Goal: Book appointment/travel/reservation

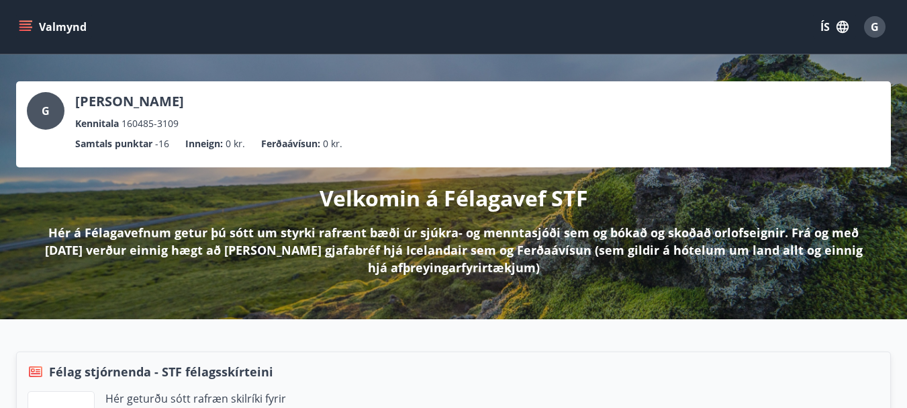
click at [24, 31] on icon "menu" at bounding box center [25, 30] width 12 height 1
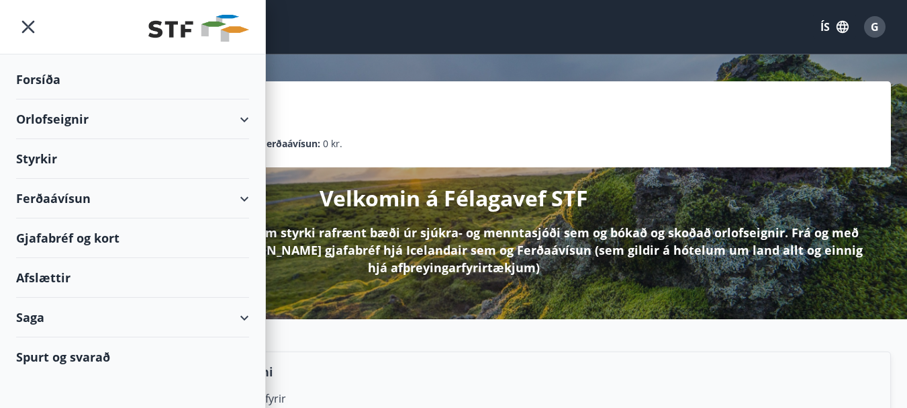
click at [243, 119] on div "Orlofseignir" at bounding box center [132, 119] width 233 height 40
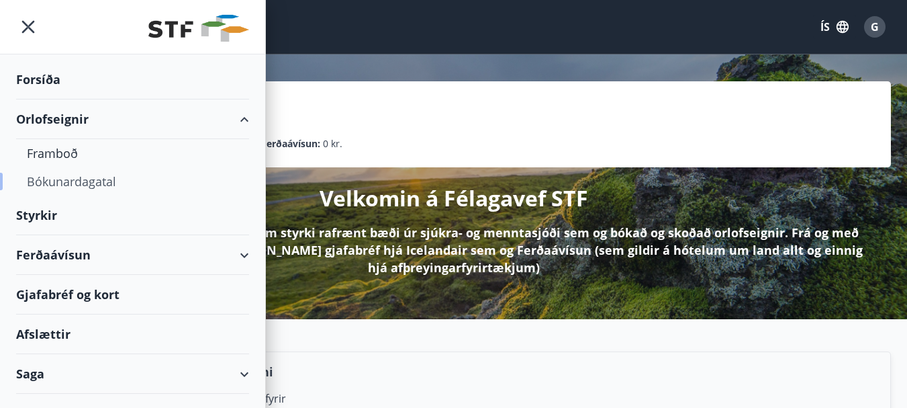
click at [58, 179] on div "Bókunardagatal" at bounding box center [133, 181] width 212 height 28
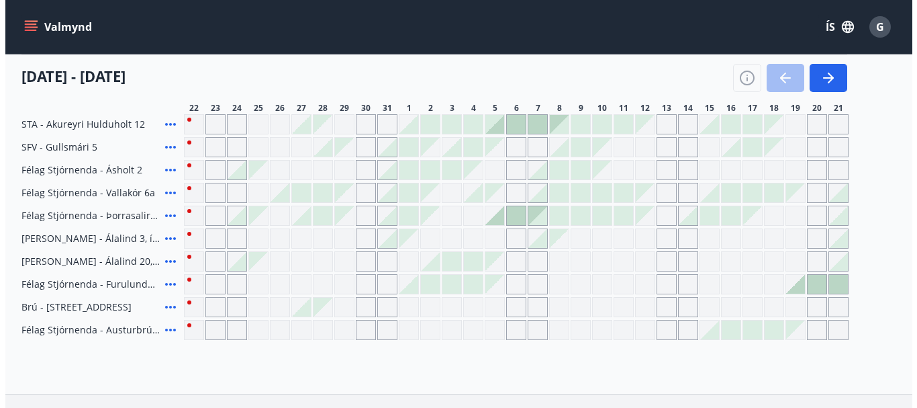
scroll to position [599, 0]
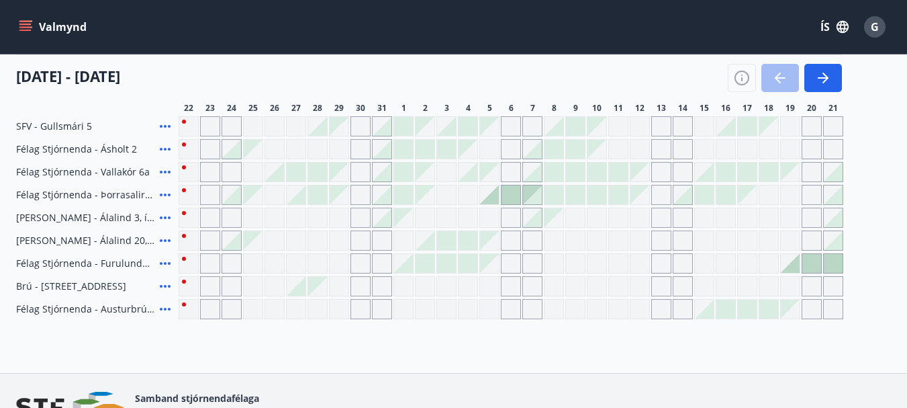
click at [163, 142] on icon at bounding box center [165, 149] width 16 height 16
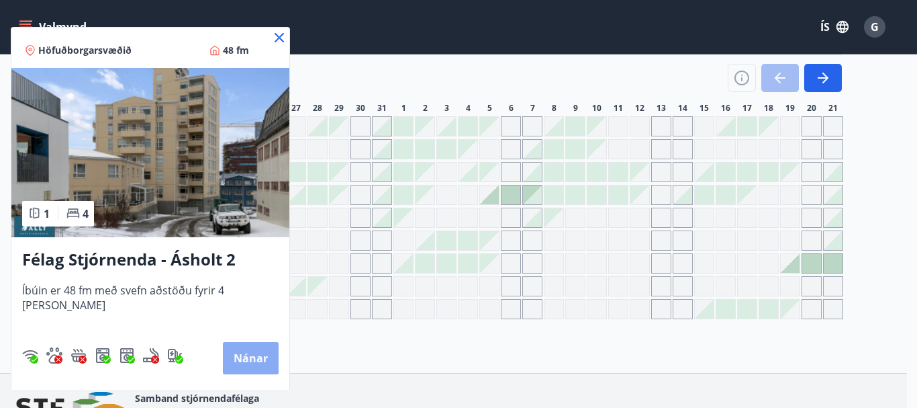
click at [236, 351] on button "Nánar" at bounding box center [251, 358] width 56 height 32
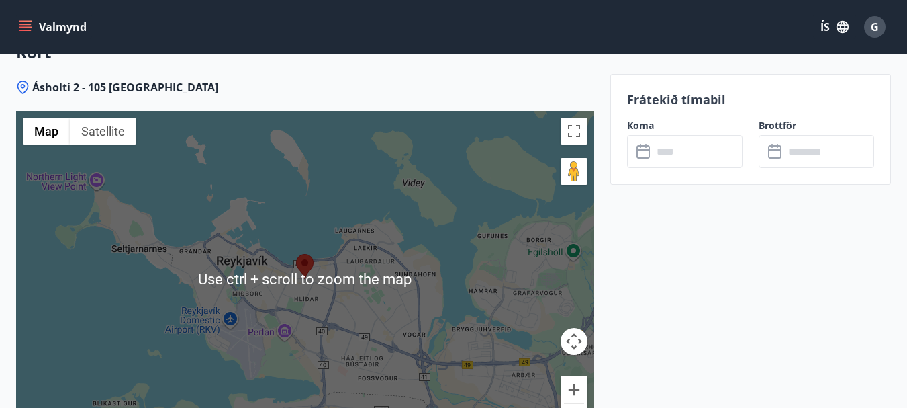
scroll to position [1881, 0]
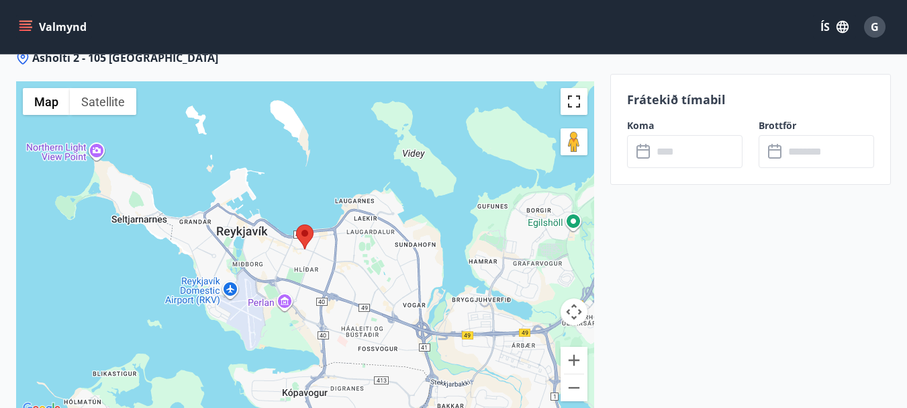
click at [576, 103] on button "Toggle fullscreen view" at bounding box center [574, 101] width 27 height 27
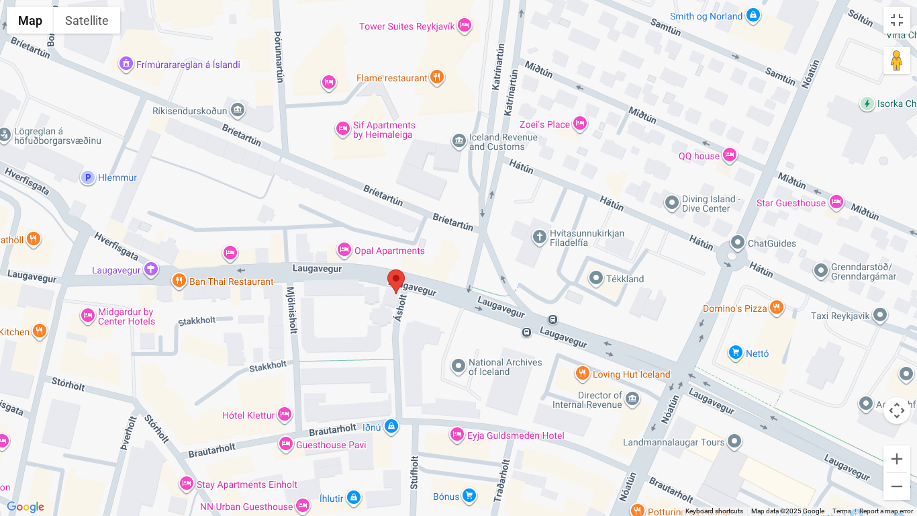
drag, startPoint x: 447, startPoint y: 191, endPoint x: 415, endPoint y: 332, distance: 145.3
click at [415, 332] on div at bounding box center [458, 258] width 917 height 516
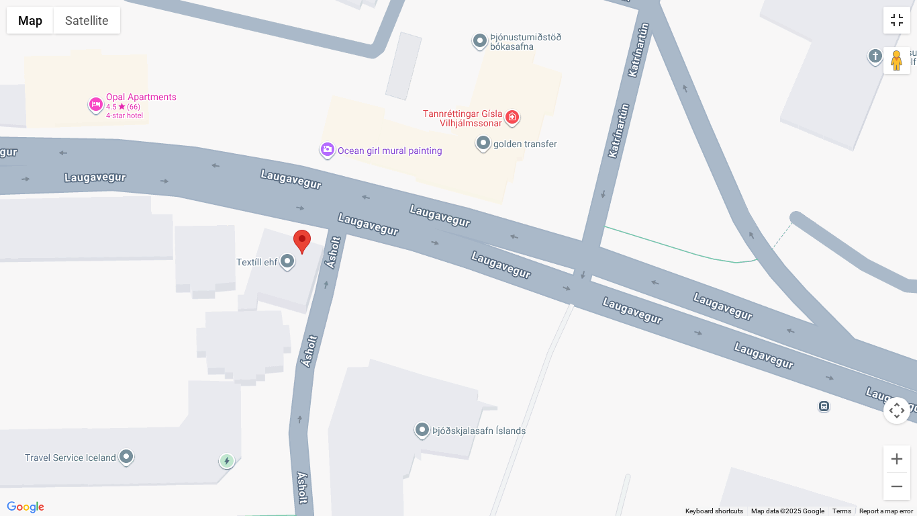
click at [903, 18] on button "Toggle fullscreen view" at bounding box center [897, 20] width 27 height 27
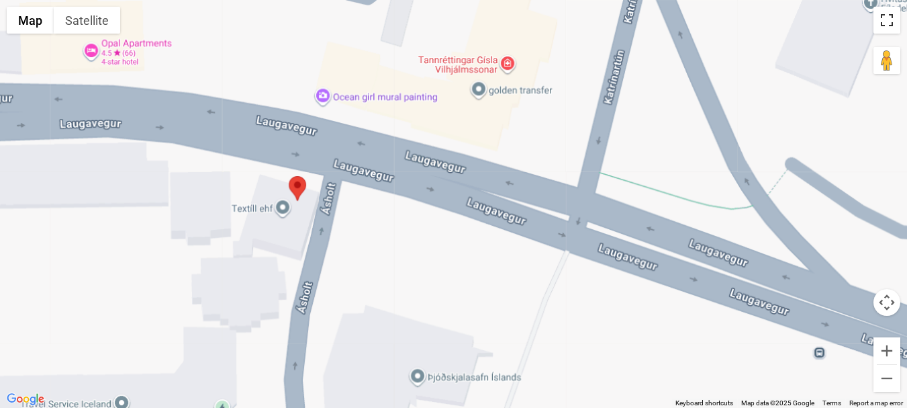
scroll to position [2015, 0]
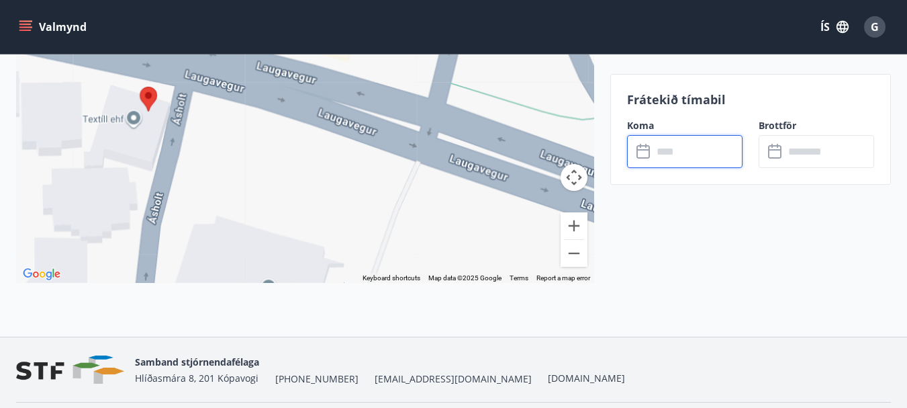
click at [674, 148] on input "text" at bounding box center [698, 151] width 90 height 33
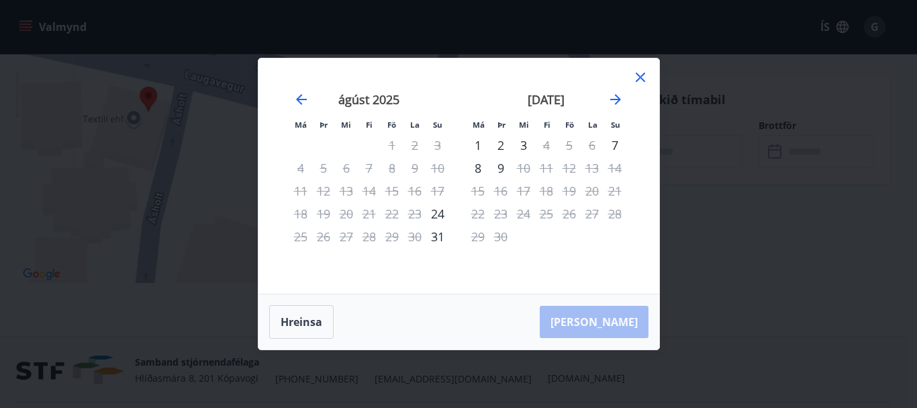
click at [639, 72] on icon at bounding box center [641, 77] width 16 height 16
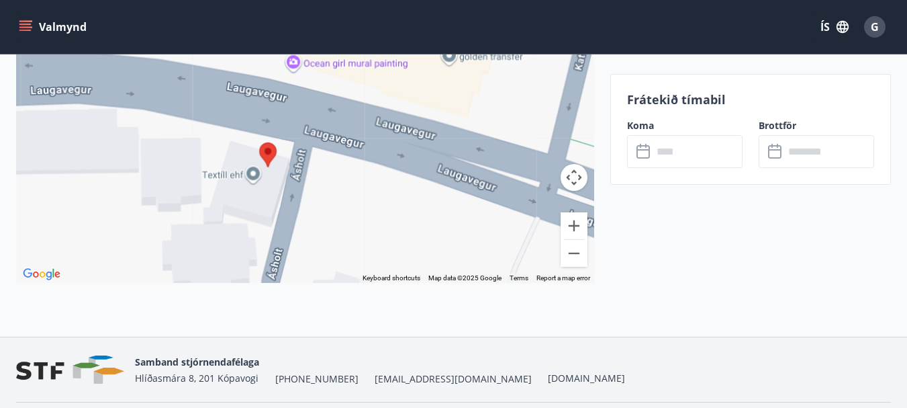
drag, startPoint x: 266, startPoint y: 175, endPoint x: 389, endPoint y: 232, distance: 135.5
click at [389, 232] on div at bounding box center [305, 115] width 578 height 336
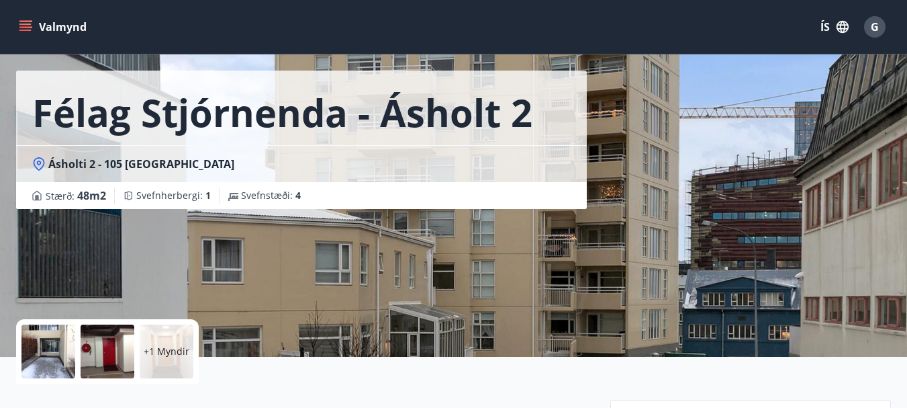
scroll to position [67, 0]
